Goal: Task Accomplishment & Management: Manage account settings

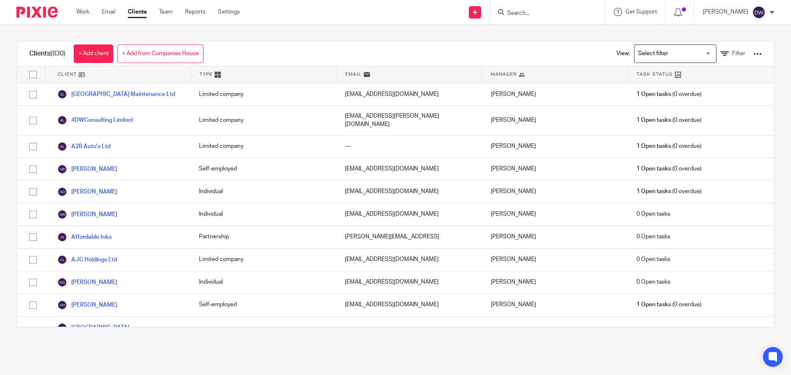
click at [542, 10] on input "Search" at bounding box center [543, 13] width 74 height 7
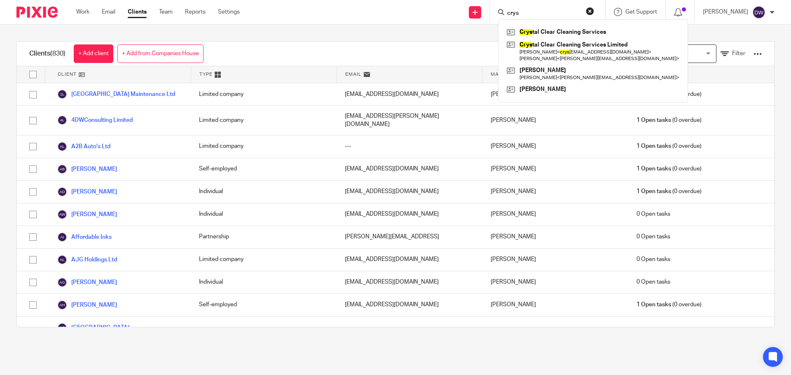
type input "crys"
click at [109, 12] on link "Email" at bounding box center [109, 12] width 14 height 8
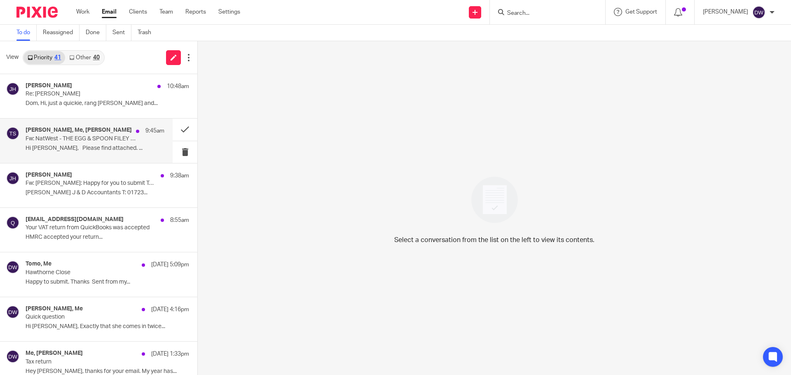
click at [92, 124] on div "Jack Drydale, Me, Tilly Smith 9:45am Fw: NatWest - THE EGG & SPOON FILEY - Agre…" at bounding box center [86, 141] width 173 height 44
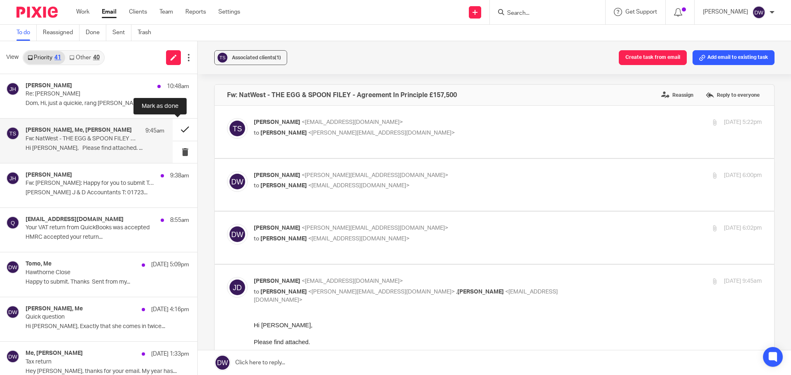
click at [173, 131] on button at bounding box center [185, 130] width 25 height 22
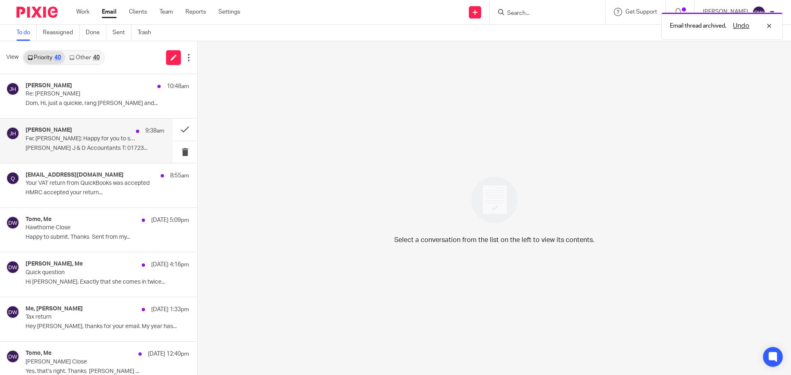
click at [93, 144] on div "Julie Hall 9:38am Fw: Sarah Simpson: Happy for you to submit Tax Return Julie H…" at bounding box center [95, 141] width 139 height 28
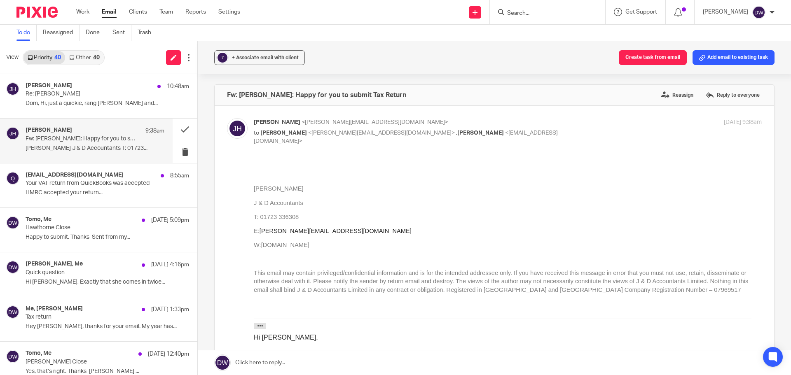
click at [99, 151] on p "Julie Hall J & D Accountants T: 01723..." at bounding box center [95, 148] width 139 height 7
click at [553, 20] on div at bounding box center [547, 12] width 115 height 24
click at [547, 15] on input "Search" at bounding box center [543, 13] width 74 height 7
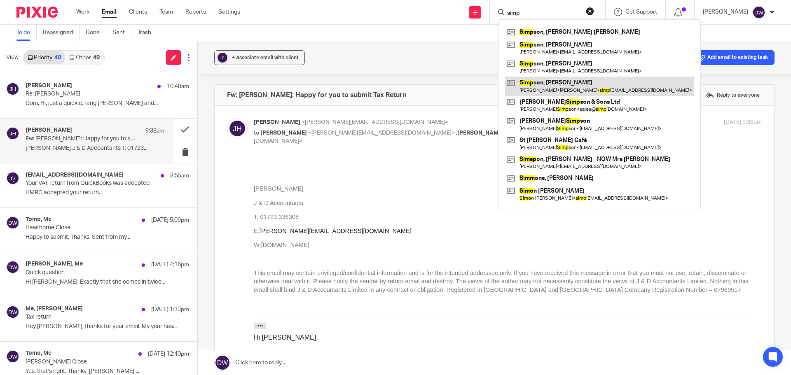
type input "simp"
click at [544, 81] on link at bounding box center [599, 86] width 189 height 19
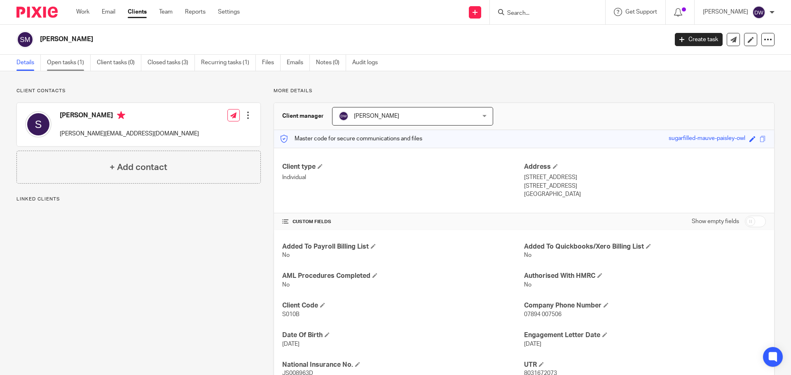
click at [70, 60] on link "Open tasks (1)" at bounding box center [69, 63] width 44 height 16
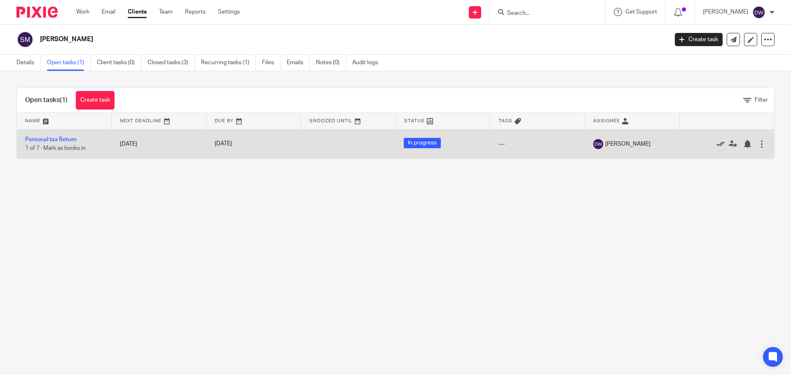
click at [716, 146] on icon at bounding box center [720, 144] width 8 height 8
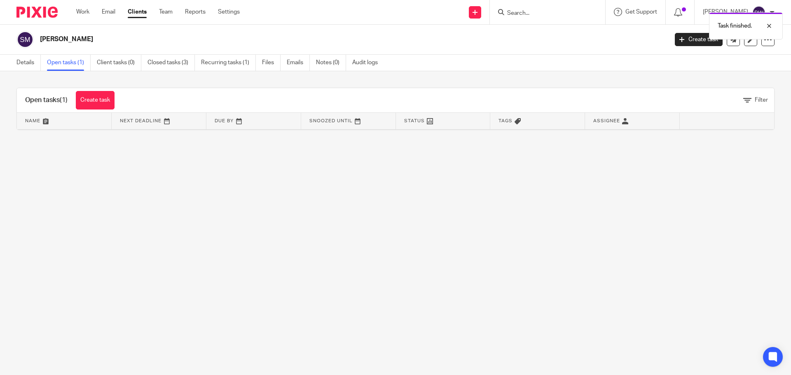
click at [532, 17] on div "Task finished." at bounding box center [588, 23] width 387 height 31
click at [532, 12] on input "Search" at bounding box center [543, 13] width 74 height 7
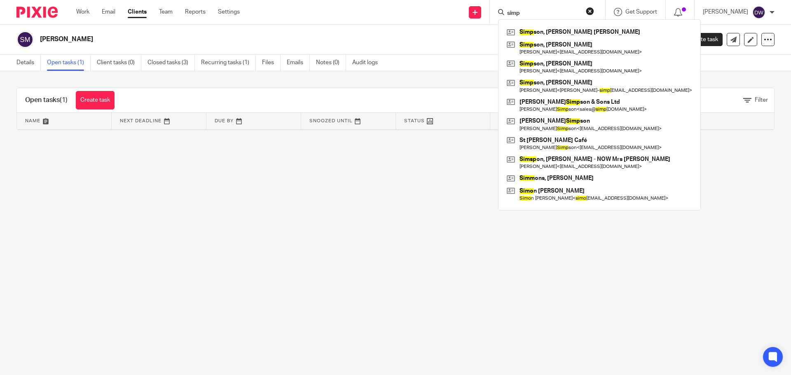
type input "simps"
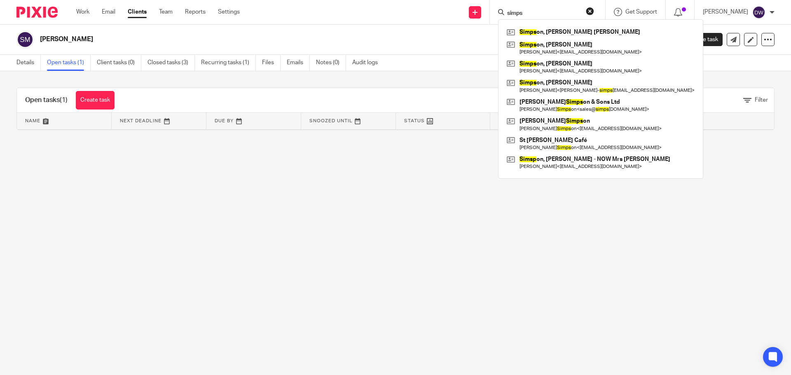
drag, startPoint x: 532, startPoint y: 12, endPoint x: 484, endPoint y: 8, distance: 48.0
click at [484, 8] on div "Send new email Create task Add client simps Simps on, Katrina Margaret Simps on…" at bounding box center [521, 12] width 539 height 24
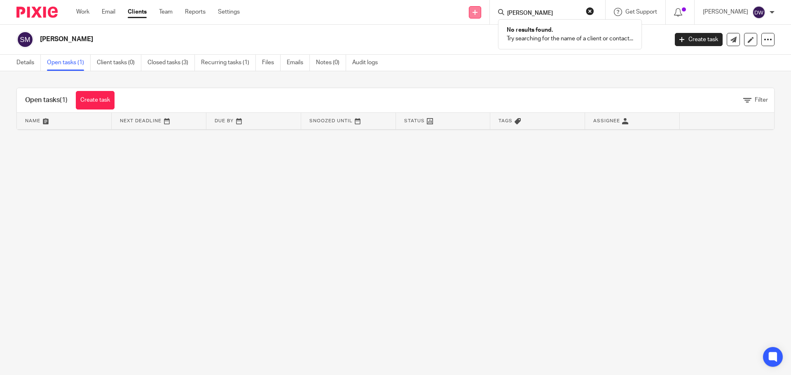
type input "rob simp"
click at [479, 13] on link at bounding box center [475, 12] width 12 height 12
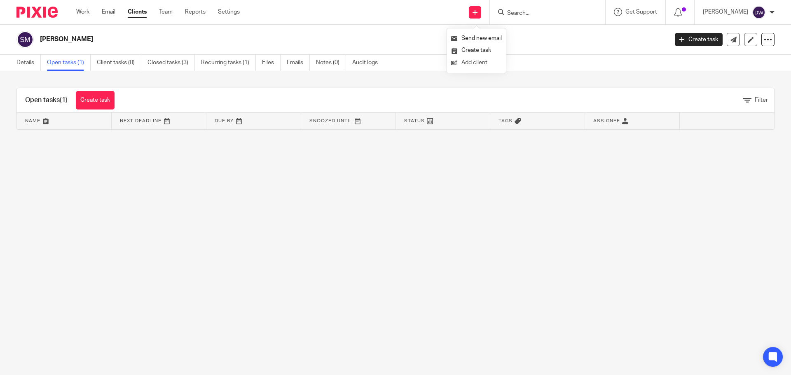
click at [476, 60] on link "Add client" at bounding box center [476, 63] width 51 height 12
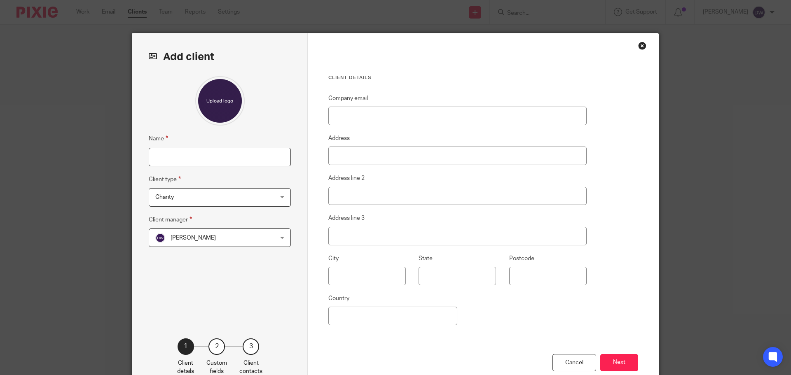
click at [241, 155] on input "Name" at bounding box center [220, 157] width 142 height 19
type input "[PERSON_NAME]"
click at [255, 201] on span "Charity" at bounding box center [209, 197] width 108 height 17
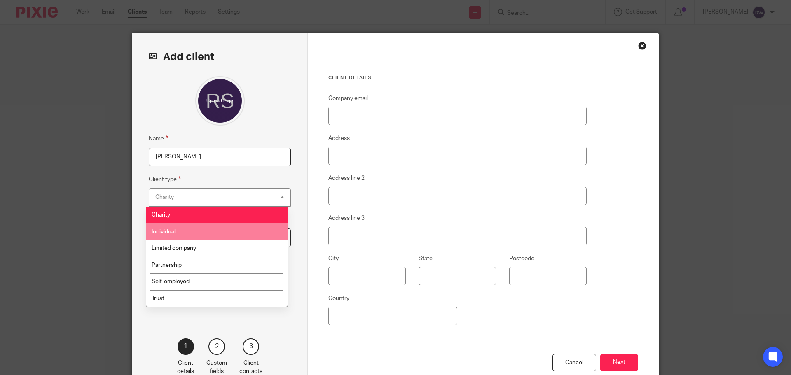
click at [243, 227] on li "Individual" at bounding box center [216, 231] width 141 height 17
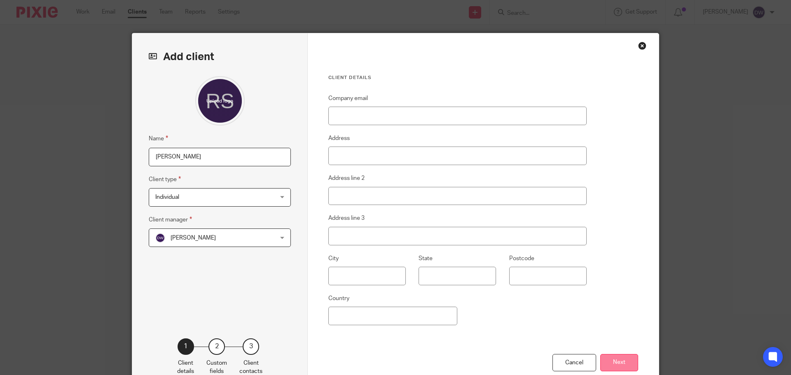
click at [610, 363] on button "Next" at bounding box center [619, 363] width 38 height 18
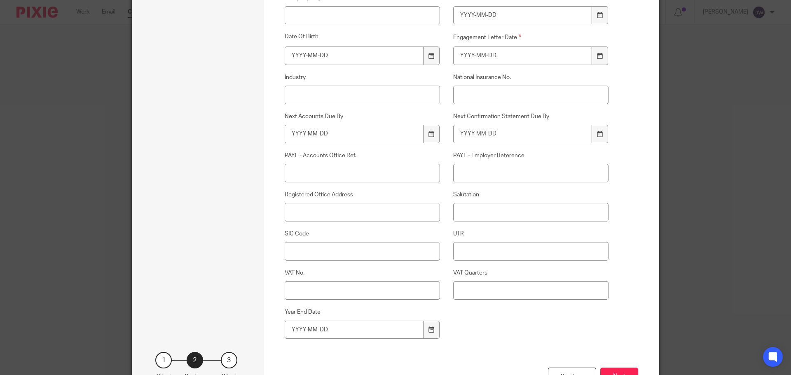
scroll to position [330, 0]
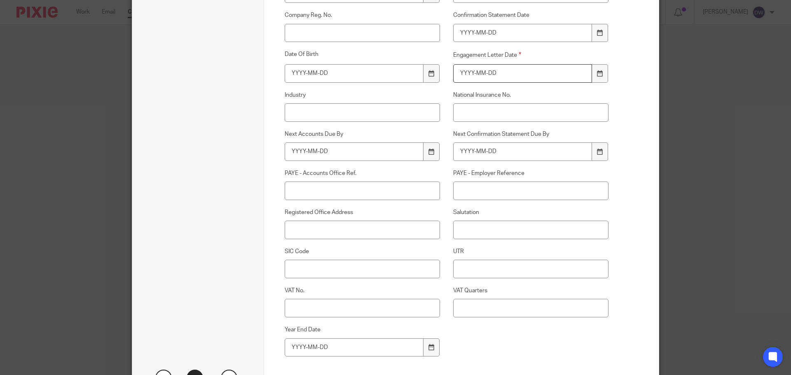
click at [499, 77] on input "Engagement Letter Date" at bounding box center [522, 73] width 139 height 19
type input "[DATE]"
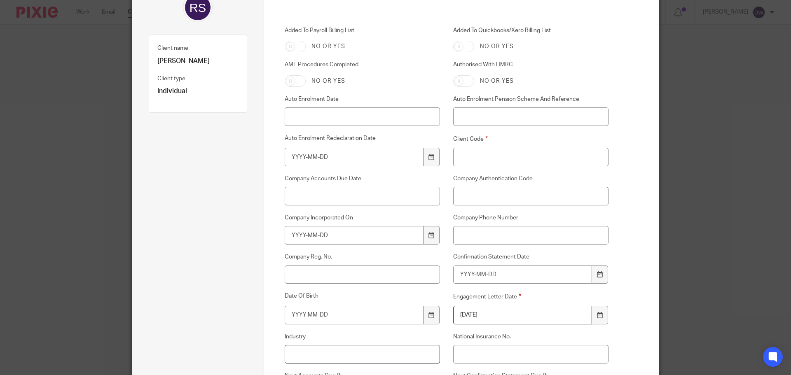
scroll to position [41, 0]
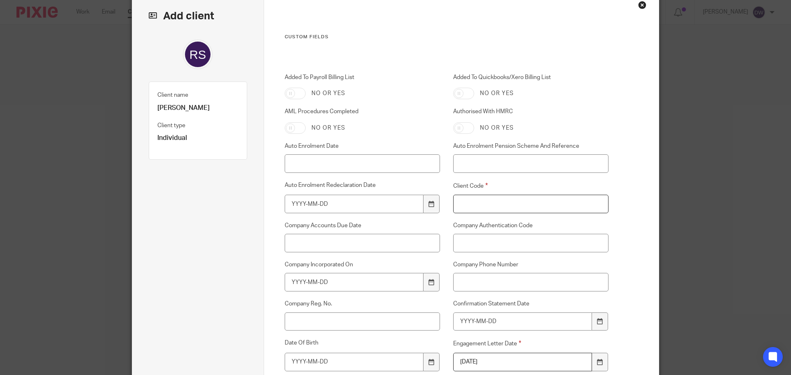
click at [469, 201] on input "Client Code" at bounding box center [531, 204] width 156 height 19
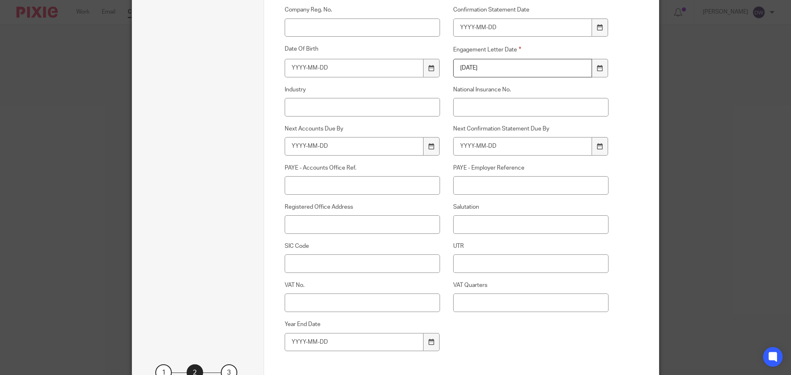
scroll to position [411, 0]
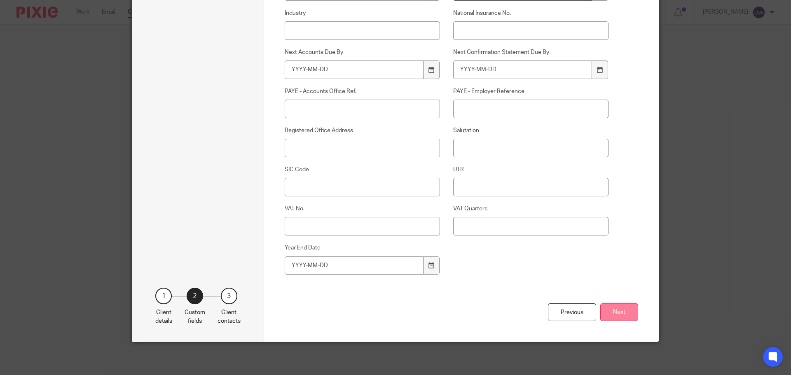
type input "S010A"
click at [629, 306] on button "Next" at bounding box center [619, 313] width 38 height 18
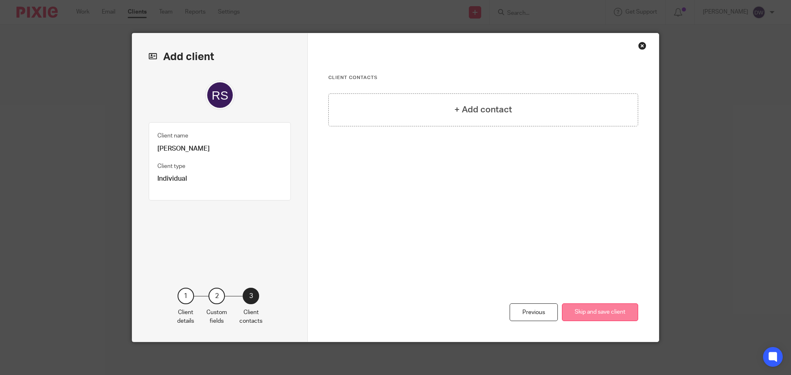
click at [622, 314] on button "Skip and save client" at bounding box center [600, 313] width 76 height 18
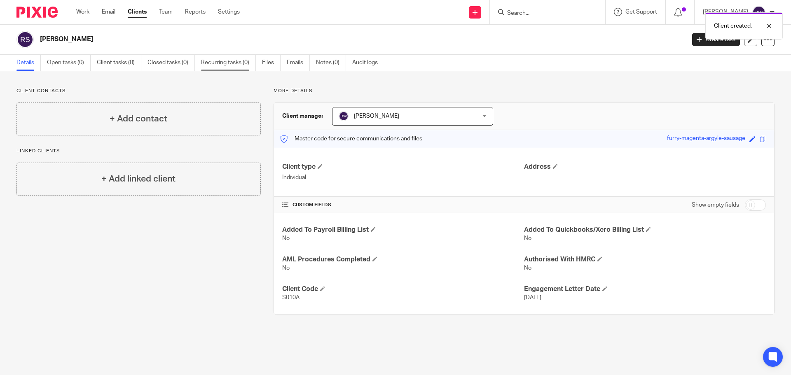
click at [217, 64] on link "Recurring tasks (0)" at bounding box center [228, 63] width 55 height 16
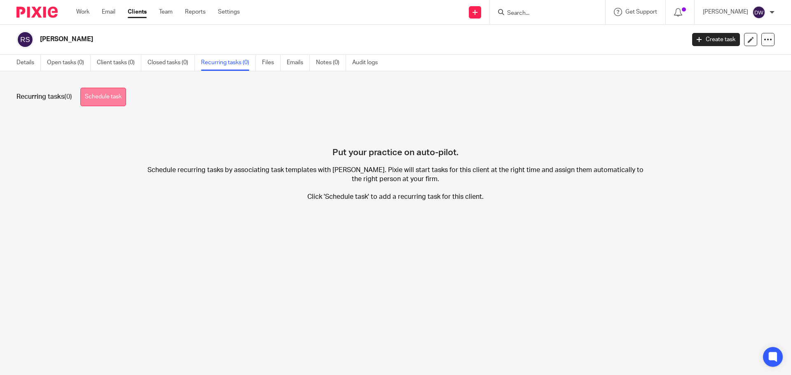
click at [105, 99] on link "Schedule task" at bounding box center [103, 97] width 46 height 19
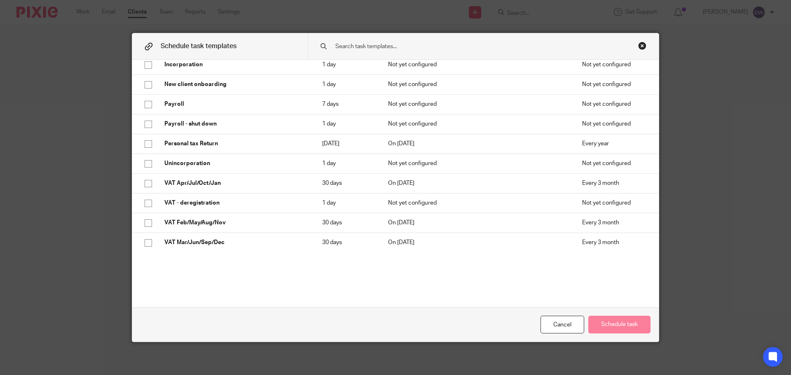
scroll to position [206, 0]
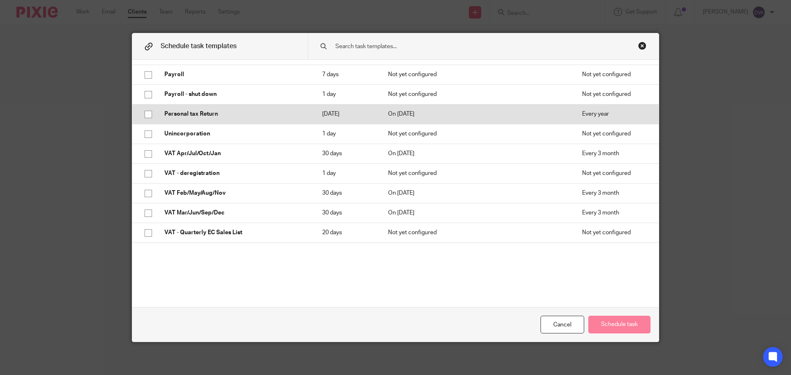
click at [198, 108] on td "Personal tax Return" at bounding box center [235, 114] width 158 height 20
checkbox input "true"
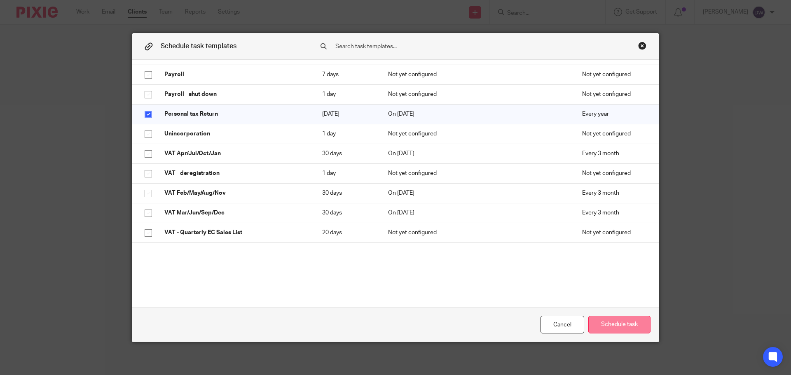
click at [612, 324] on button "Schedule task" at bounding box center [619, 325] width 62 height 18
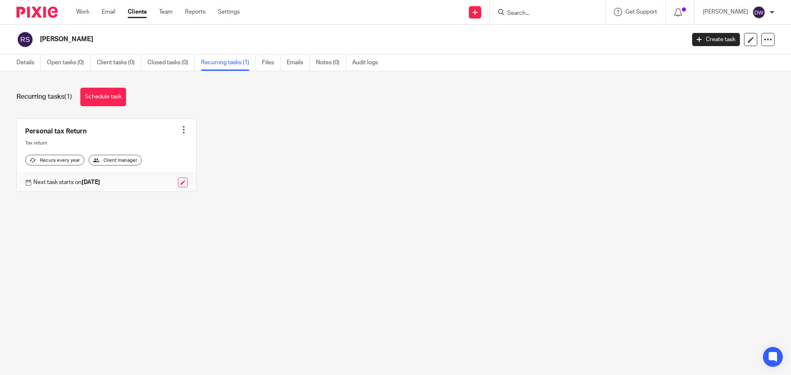
click at [533, 20] on div at bounding box center [547, 12] width 115 height 24
click at [532, 14] on input "Search" at bounding box center [543, 13] width 74 height 7
click at [551, 16] on input "Search" at bounding box center [543, 13] width 74 height 7
click at [551, 16] on input "wqa" at bounding box center [543, 13] width 74 height 7
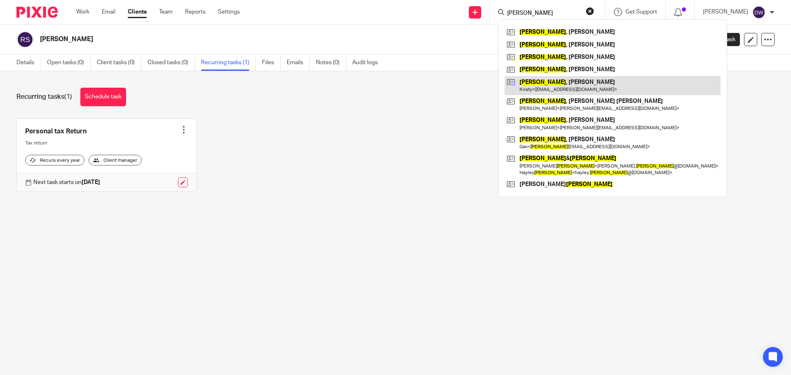
type input "[PERSON_NAME]"
click at [568, 86] on link at bounding box center [613, 85] width 216 height 19
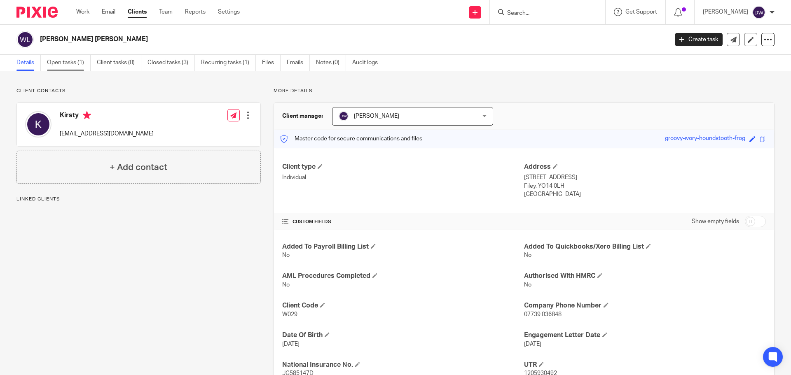
click at [70, 63] on link "Open tasks (1)" at bounding box center [69, 63] width 44 height 16
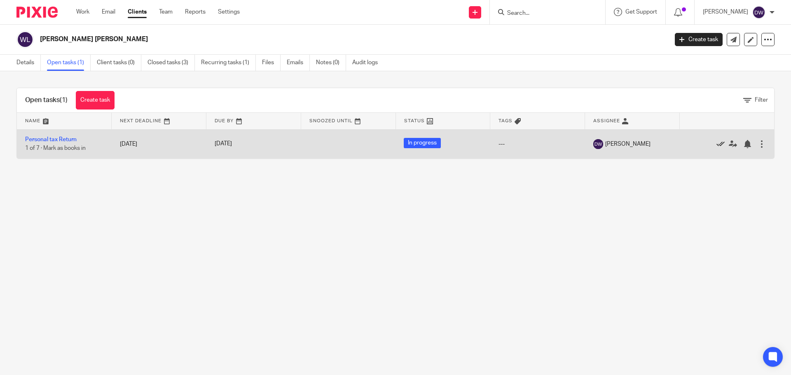
click at [716, 142] on icon at bounding box center [720, 144] width 8 height 8
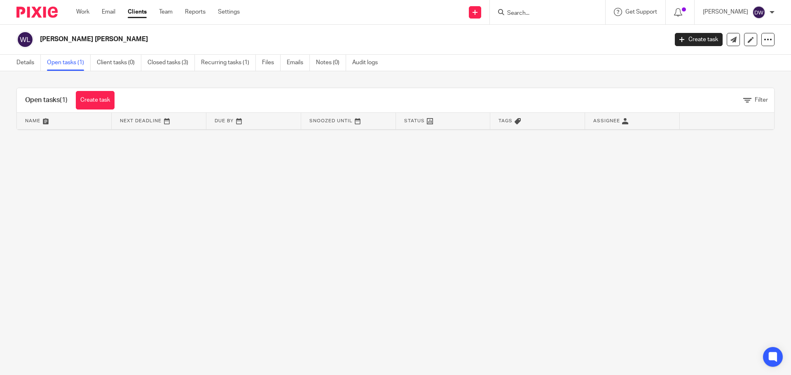
click at [556, 11] on input "Search" at bounding box center [543, 13] width 74 height 7
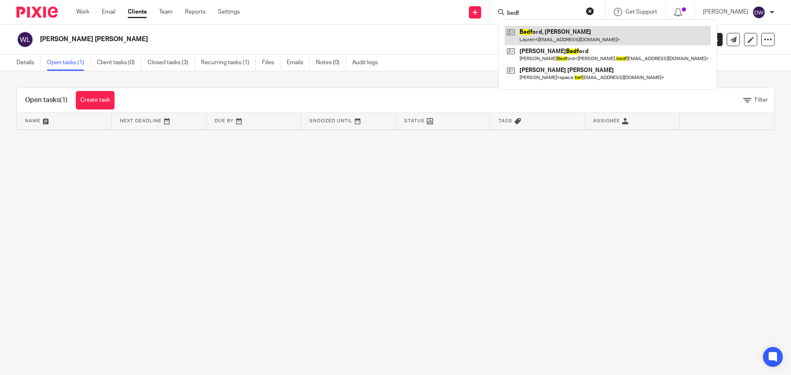
type input "bedf"
click at [580, 38] on link at bounding box center [608, 35] width 206 height 19
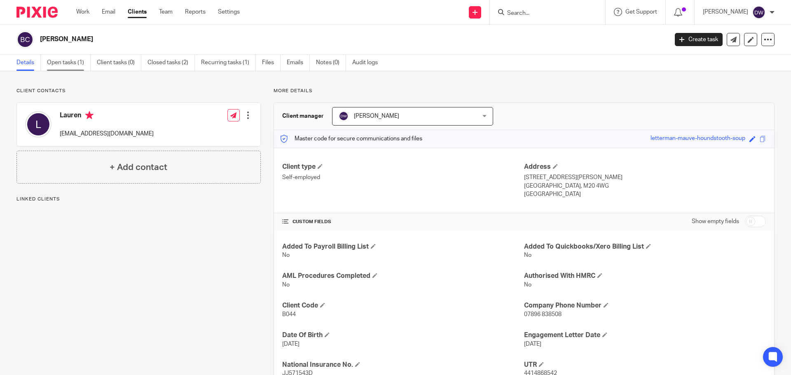
click at [65, 61] on link "Open tasks (1)" at bounding box center [69, 63] width 44 height 16
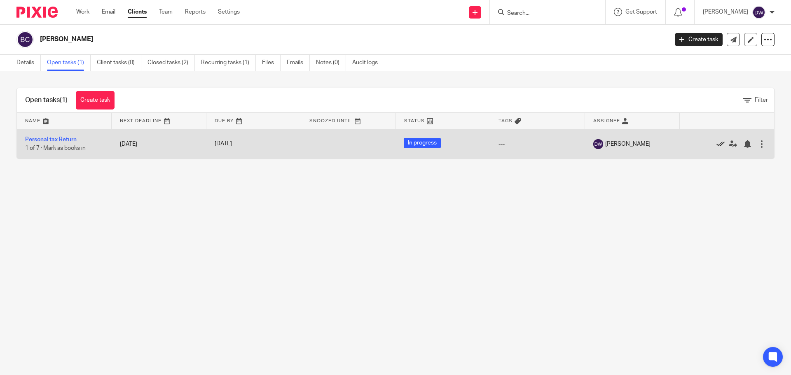
click at [716, 142] on icon at bounding box center [720, 144] width 8 height 8
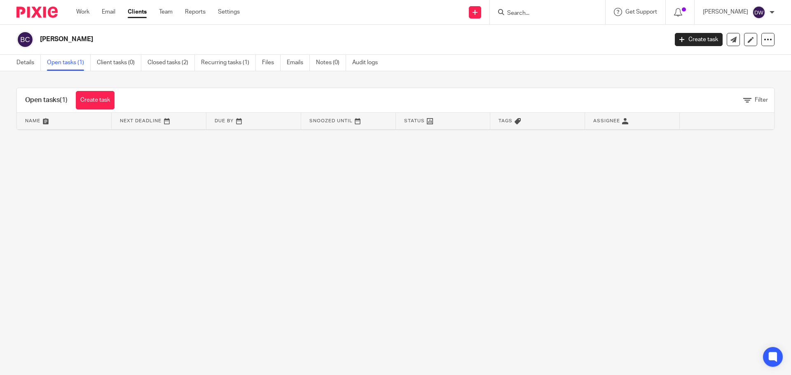
click at [529, 13] on input "Search" at bounding box center [543, 13] width 74 height 7
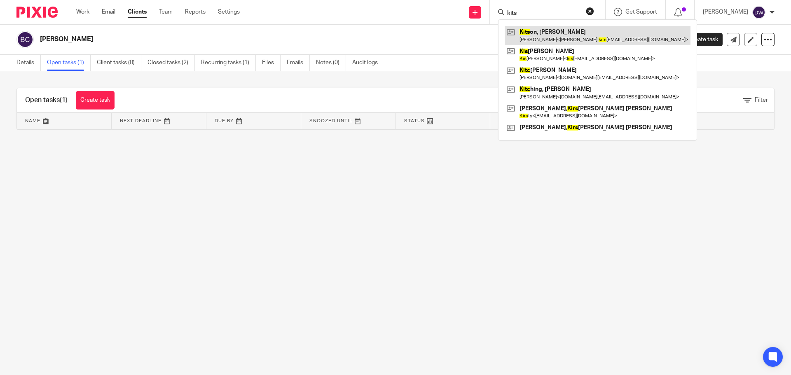
type input "kits"
click at [544, 31] on link at bounding box center [598, 35] width 186 height 19
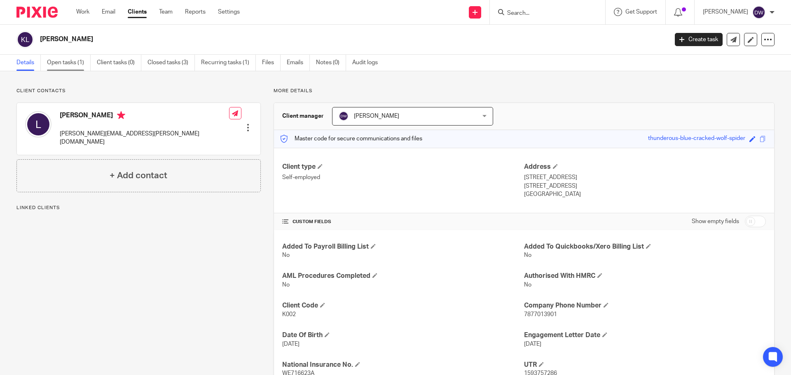
click at [68, 61] on link "Open tasks (1)" at bounding box center [69, 63] width 44 height 16
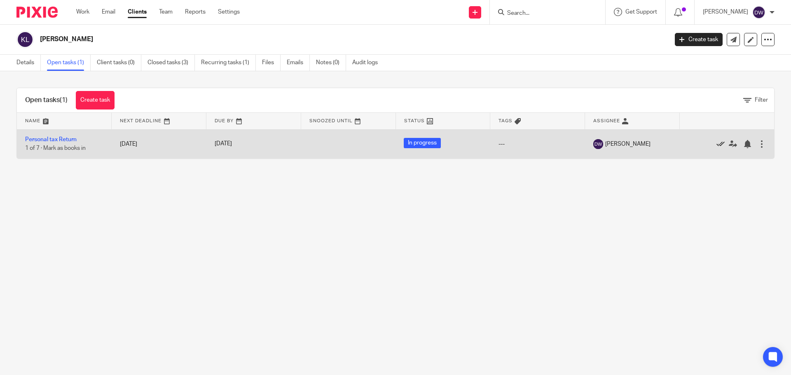
click at [716, 143] on icon at bounding box center [720, 144] width 8 height 8
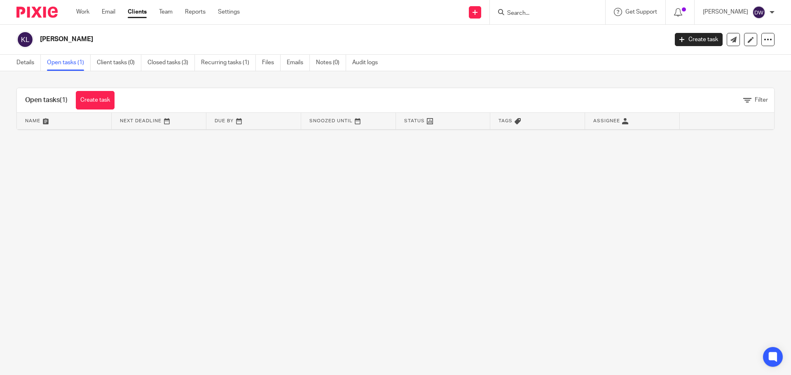
click at [527, 13] on input "Search" at bounding box center [543, 13] width 74 height 7
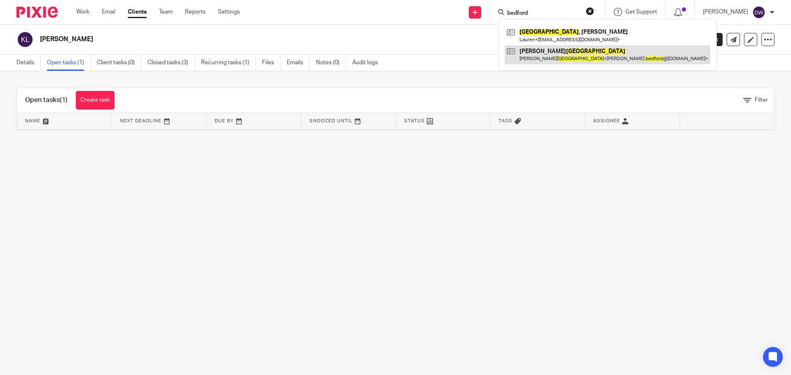
type input "bedford"
click at [554, 54] on link at bounding box center [608, 54] width 206 height 19
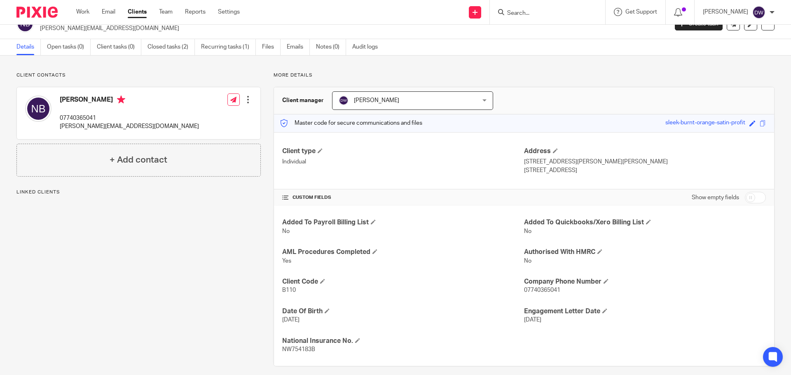
scroll to position [23, 0]
